Goal: Register for event/course

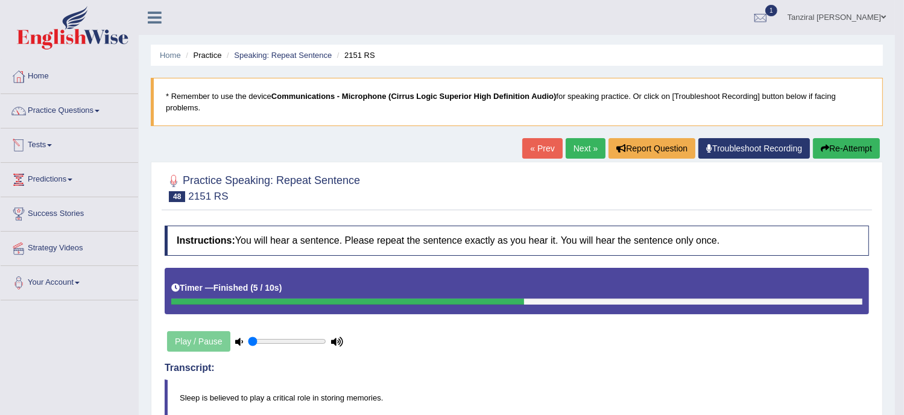
click at [48, 140] on link "Tests" at bounding box center [69, 143] width 137 height 30
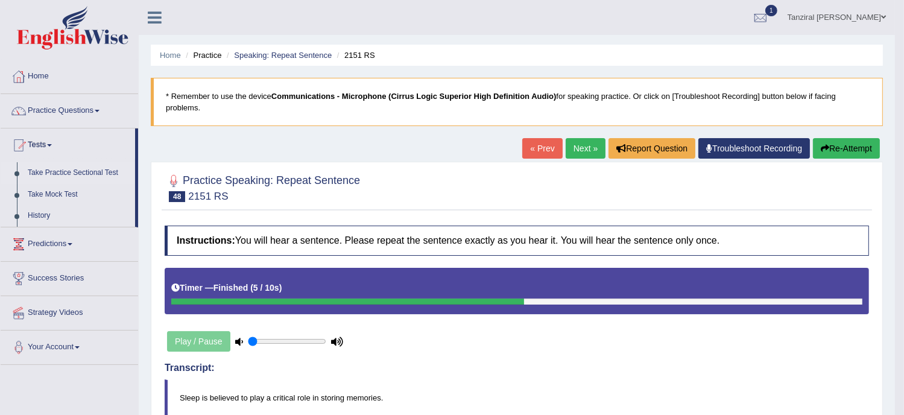
click at [85, 168] on link "Take Practice Sectional Test" at bounding box center [78, 173] width 113 height 22
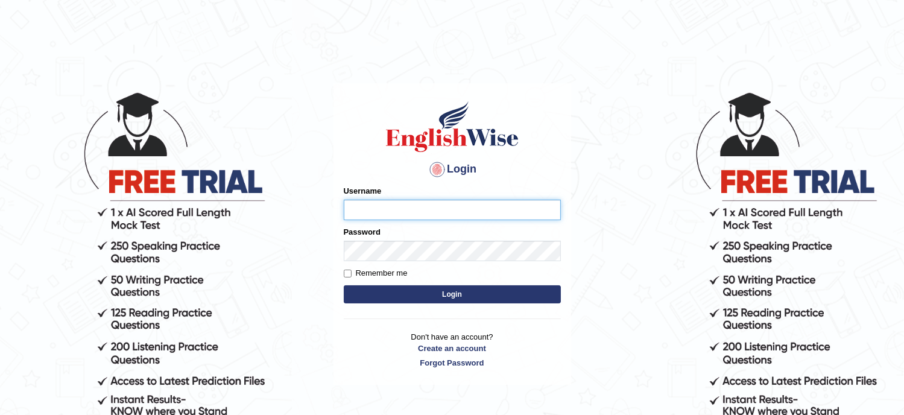
type input "Tanziral"
click at [397, 297] on button "Login" at bounding box center [452, 294] width 217 height 18
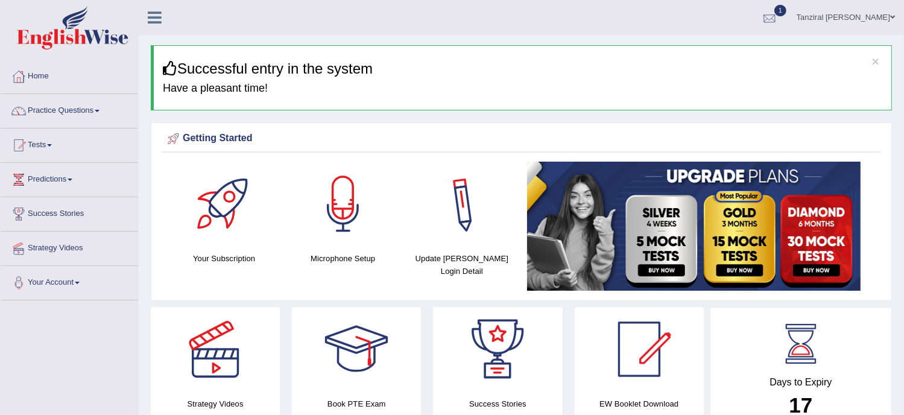
click at [778, 14] on div at bounding box center [769, 18] width 18 height 18
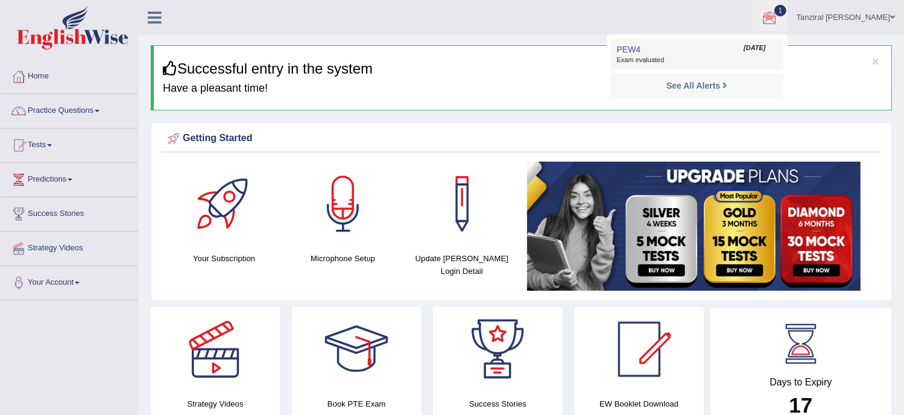
click at [713, 63] on span "Exam evaluated" at bounding box center [697, 60] width 160 height 10
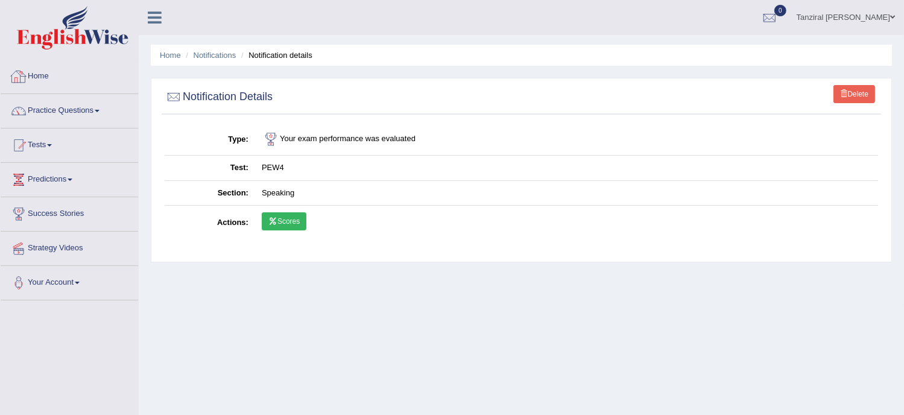
click at [46, 72] on link "Home" at bounding box center [69, 75] width 137 height 30
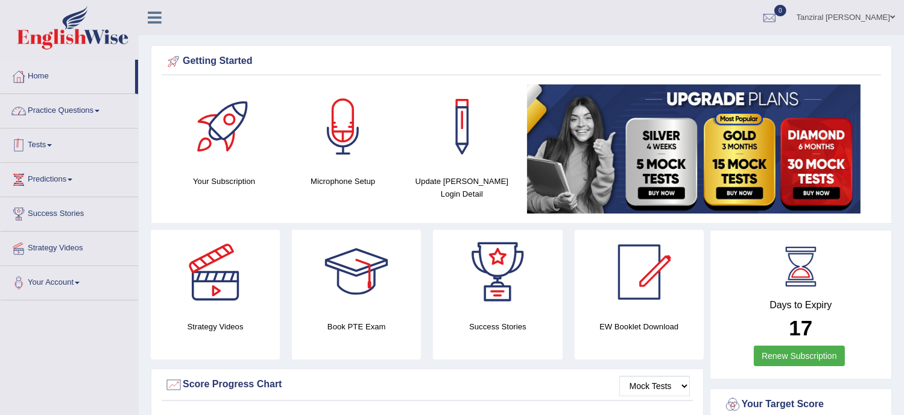
click at [36, 149] on link "Tests" at bounding box center [69, 143] width 137 height 30
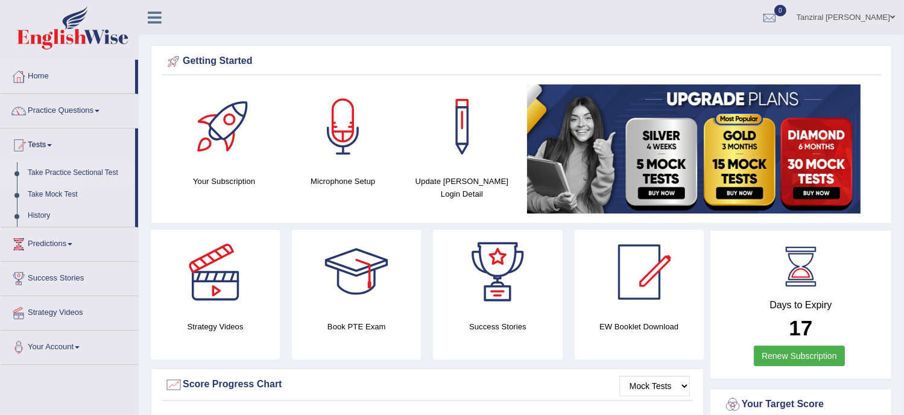
click at [57, 172] on link "Take Practice Sectional Test" at bounding box center [78, 173] width 113 height 22
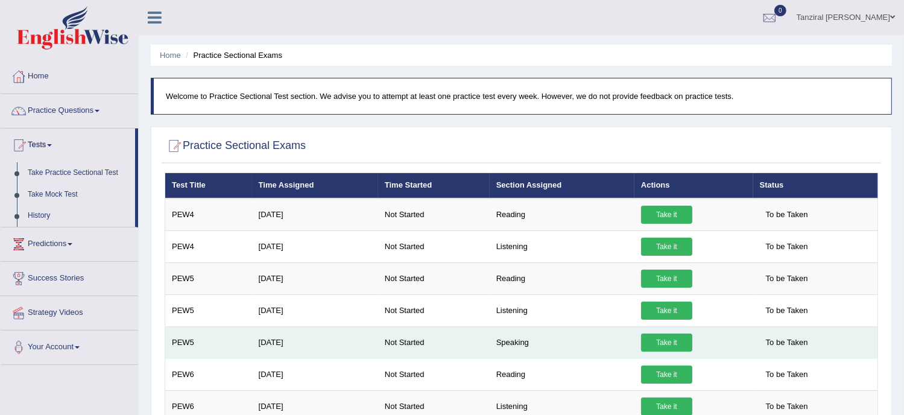
click at [665, 337] on link "Take it" at bounding box center [666, 342] width 51 height 18
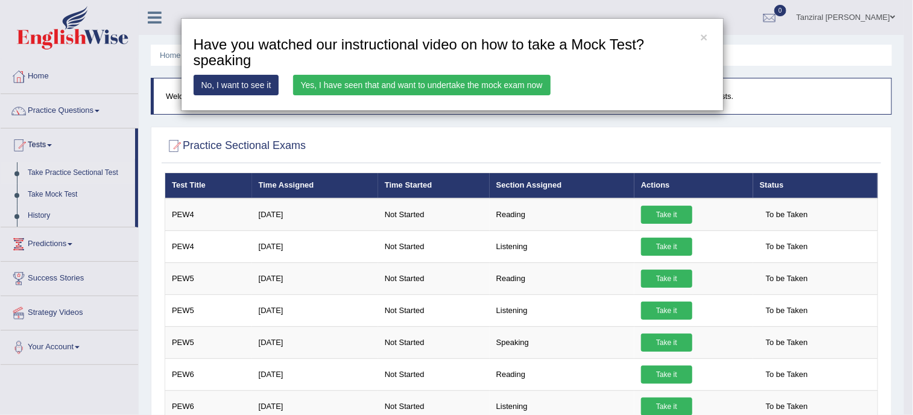
click at [467, 87] on link "Yes, I have seen that and want to undertake the mock exam now" at bounding box center [421, 85] width 257 height 20
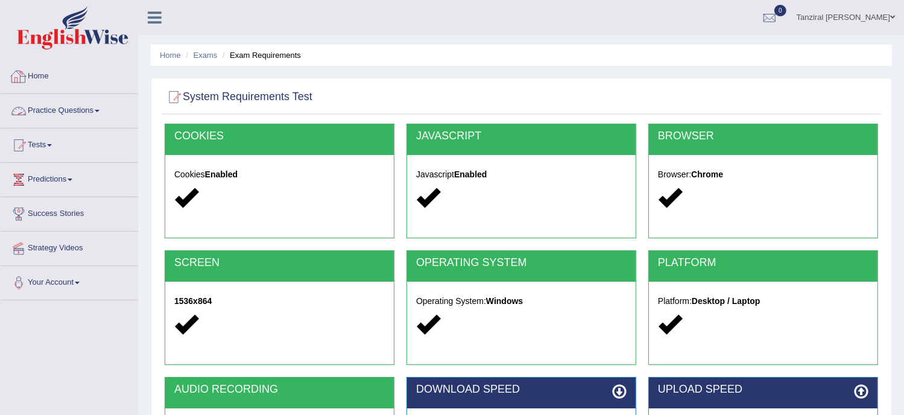
click at [64, 115] on link "Practice Questions" at bounding box center [69, 109] width 137 height 30
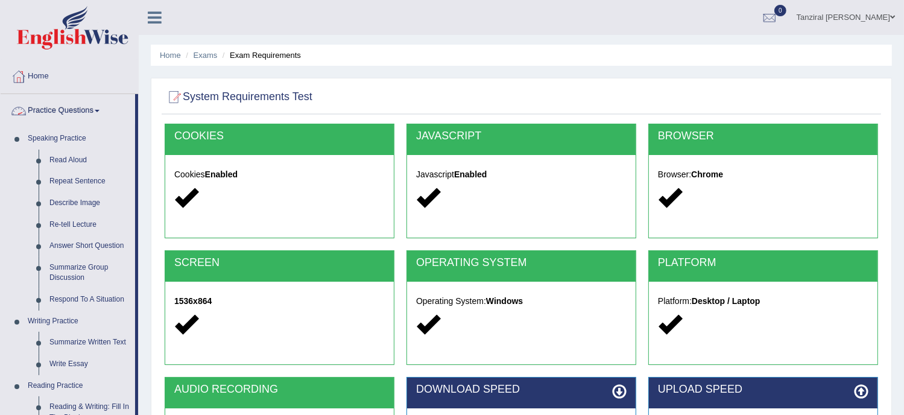
click at [87, 108] on link "Practice Questions" at bounding box center [68, 109] width 134 height 30
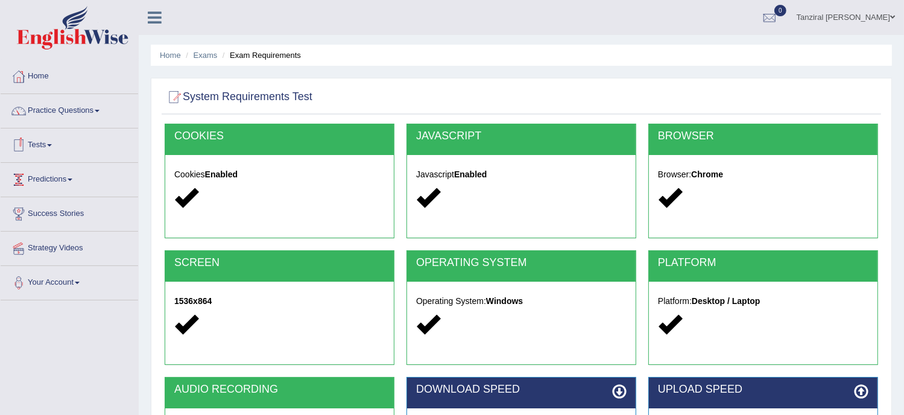
click at [43, 143] on link "Tests" at bounding box center [69, 143] width 137 height 30
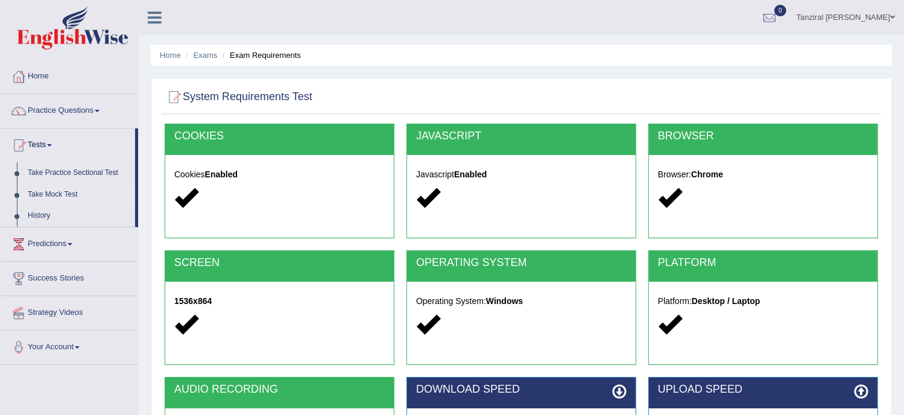
click at [65, 195] on link "Take Mock Test" at bounding box center [78, 195] width 113 height 22
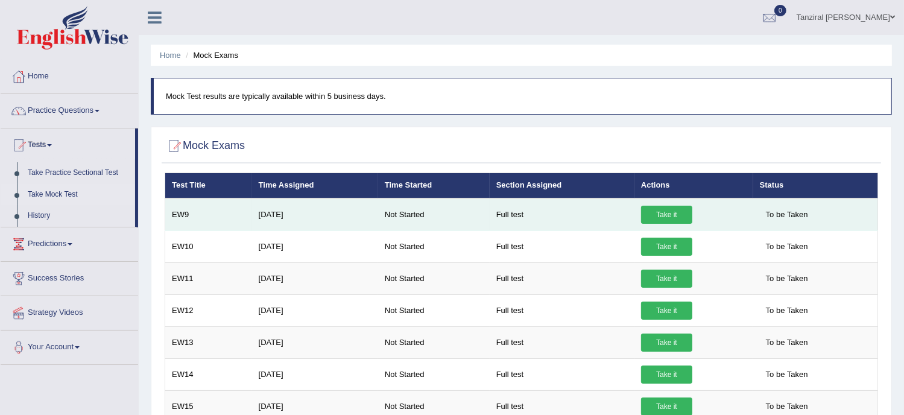
click at [676, 214] on link "Take it" at bounding box center [666, 215] width 51 height 18
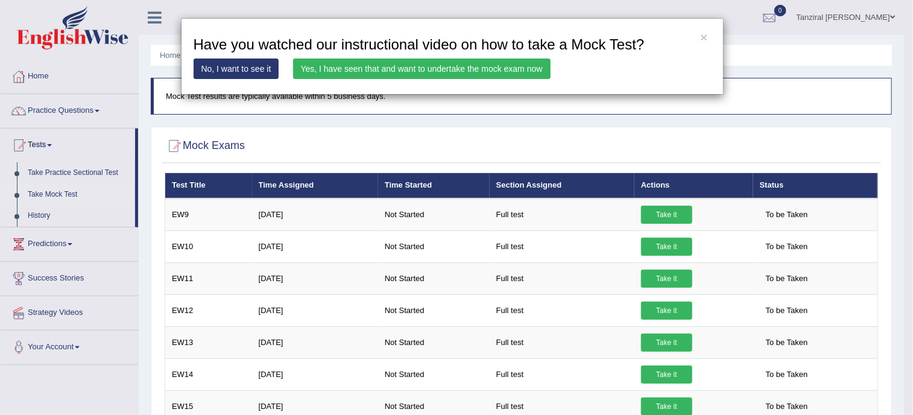
click at [588, 74] on div "× Have you watched our instructional video on how to take a Mock Test? No, I wa…" at bounding box center [452, 56] width 543 height 77
click at [543, 69] on link "Yes, I have seen that and want to undertake the mock exam now" at bounding box center [421, 68] width 257 height 20
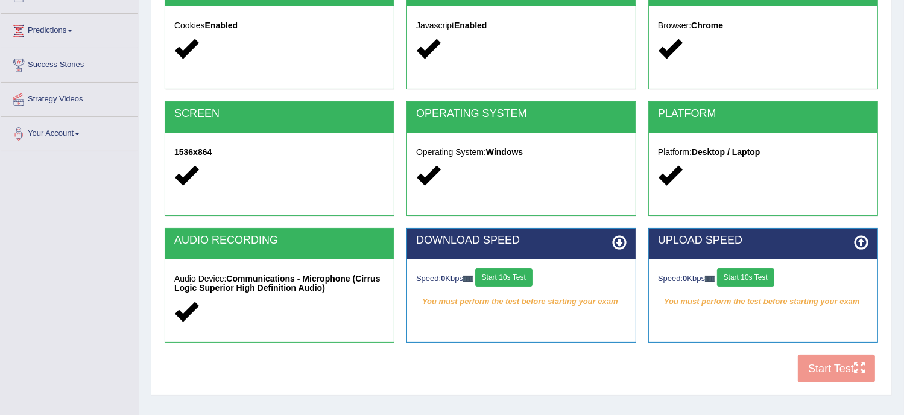
scroll to position [150, 0]
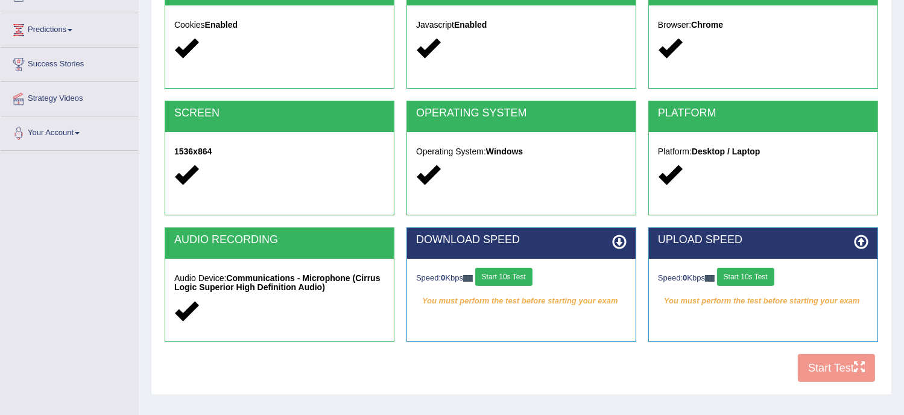
click at [514, 278] on button "Start 10s Test" at bounding box center [503, 277] width 57 height 18
click at [738, 279] on button "Start 10s Test" at bounding box center [745, 277] width 57 height 18
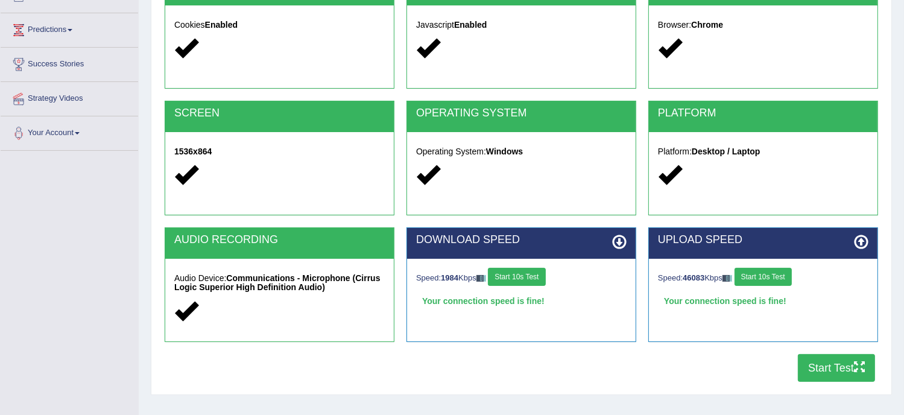
click at [844, 371] on button "Start Test" at bounding box center [836, 368] width 77 height 28
